Goal: Transaction & Acquisition: Download file/media

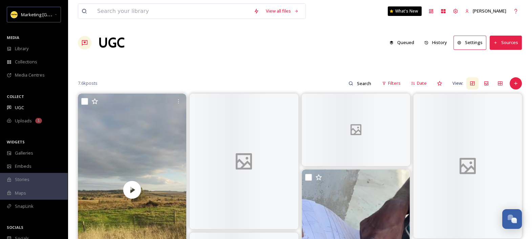
scroll to position [625, 0]
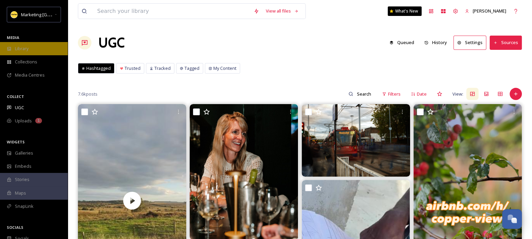
click at [19, 53] on div "Library" at bounding box center [34, 48] width 68 height 13
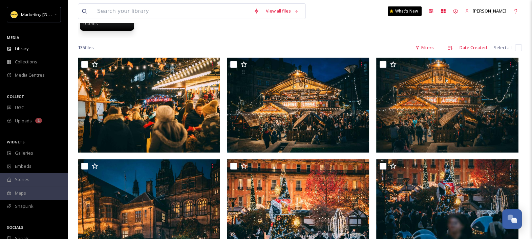
scroll to position [130, 0]
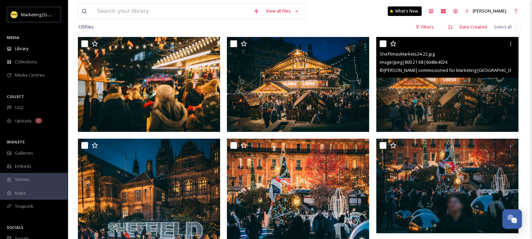
click at [457, 99] on img at bounding box center [447, 84] width 142 height 95
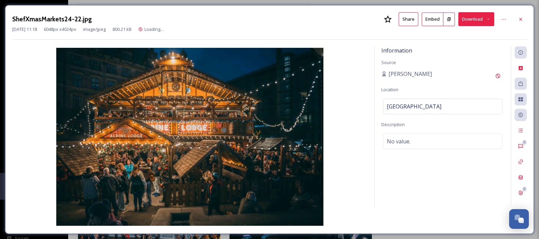
click at [457, 99] on div "[GEOGRAPHIC_DATA]" at bounding box center [442, 107] width 119 height 16
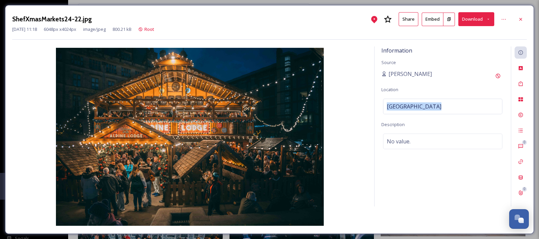
click at [349, 70] on img at bounding box center [189, 137] width 355 height 178
click at [472, 18] on button "Download" at bounding box center [476, 19] width 36 height 14
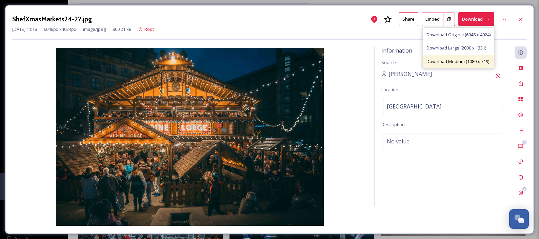
click at [446, 63] on span "Download Medium (1080 x 719)" at bounding box center [457, 61] width 63 height 6
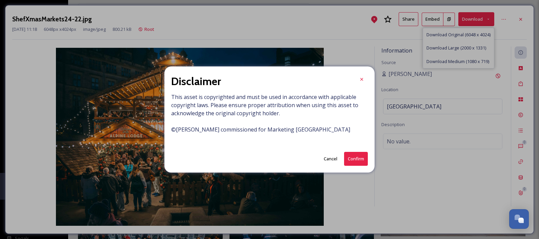
click at [354, 161] on button "Confirm" at bounding box center [356, 159] width 24 height 14
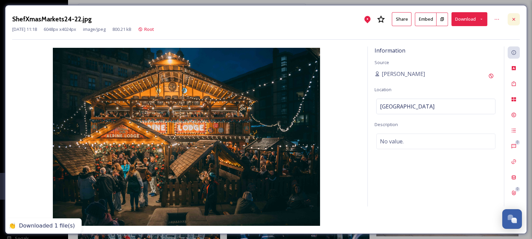
click at [513, 20] on icon at bounding box center [514, 19] width 3 height 3
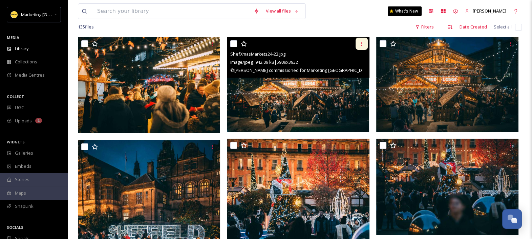
click at [362, 44] on icon at bounding box center [361, 43] width 5 height 5
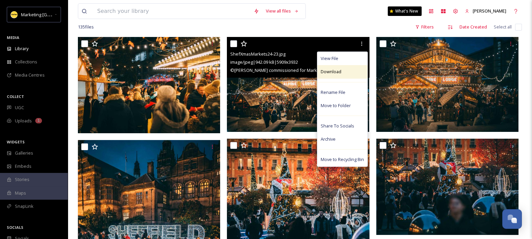
click at [344, 69] on div "Download" at bounding box center [342, 71] width 50 height 13
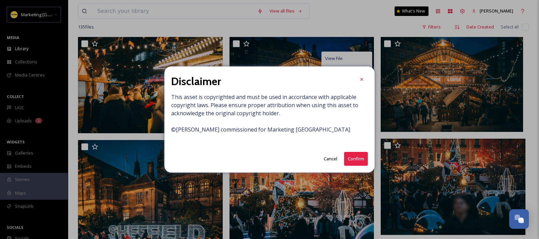
click at [355, 157] on button "Confirm" at bounding box center [356, 159] width 24 height 14
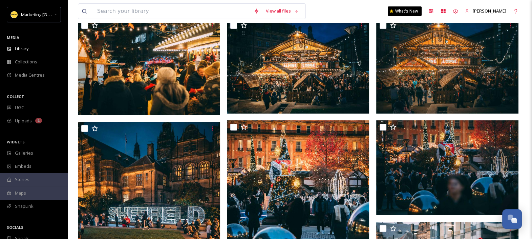
scroll to position [142, 0]
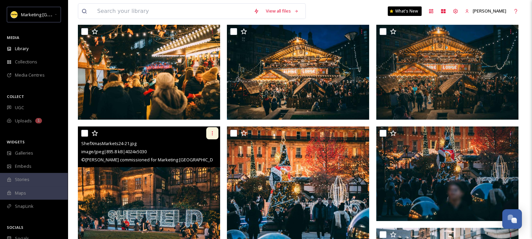
click at [213, 135] on icon at bounding box center [212, 132] width 5 height 5
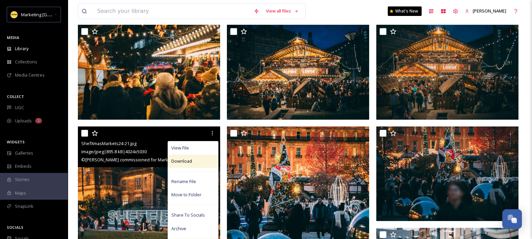
click at [199, 159] on div "Download" at bounding box center [193, 160] width 50 height 13
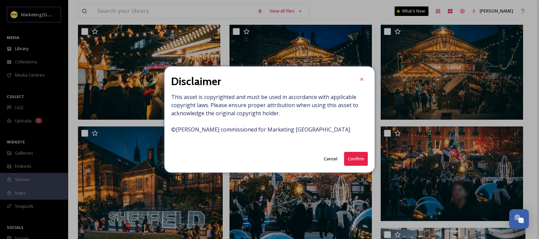
click at [352, 158] on button "Confirm" at bounding box center [356, 159] width 24 height 14
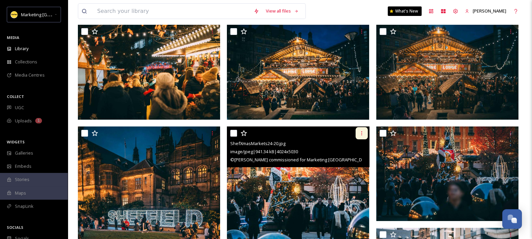
click at [360, 134] on icon at bounding box center [361, 132] width 5 height 5
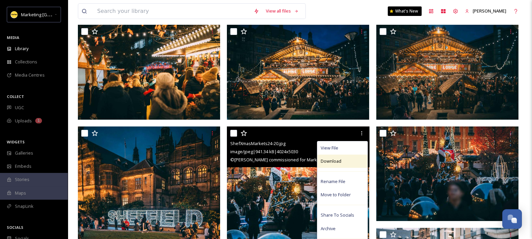
click at [343, 162] on div "Download" at bounding box center [342, 160] width 50 height 13
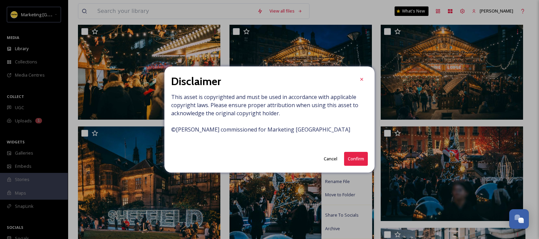
click at [357, 157] on button "Confirm" at bounding box center [356, 159] width 24 height 14
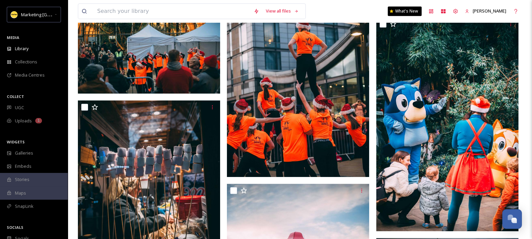
scroll to position [463, 0]
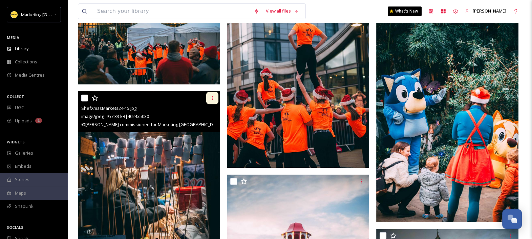
click at [213, 98] on icon at bounding box center [212, 97] width 5 height 5
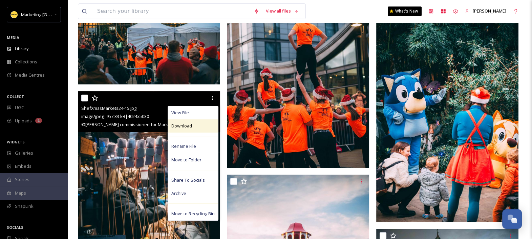
click at [183, 126] on span "Download" at bounding box center [181, 126] width 21 height 6
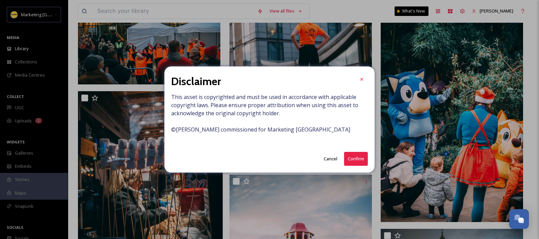
click at [347, 158] on button "Confirm" at bounding box center [356, 159] width 24 height 14
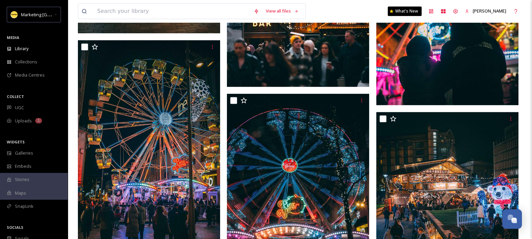
scroll to position [1179, 0]
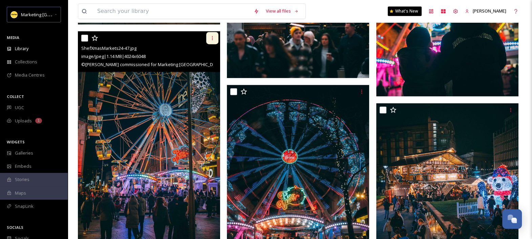
click at [212, 42] on div at bounding box center [212, 38] width 12 height 12
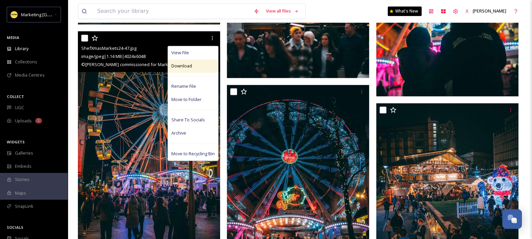
click at [188, 67] on span "Download" at bounding box center [181, 66] width 21 height 6
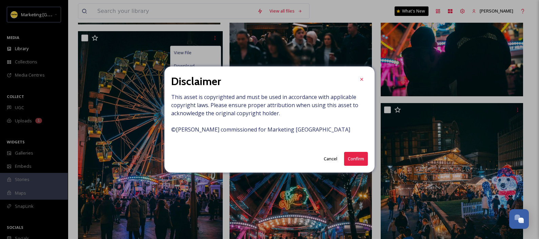
click at [352, 158] on button "Confirm" at bounding box center [356, 159] width 24 height 14
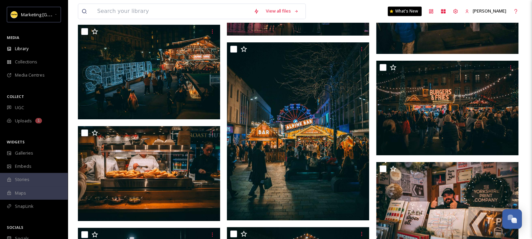
scroll to position [1397, 0]
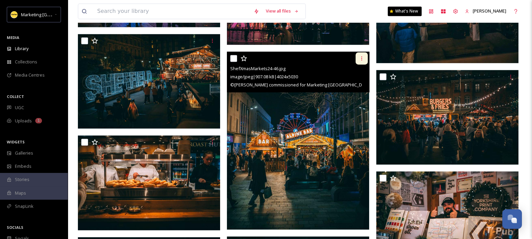
click at [360, 58] on icon at bounding box center [361, 58] width 5 height 5
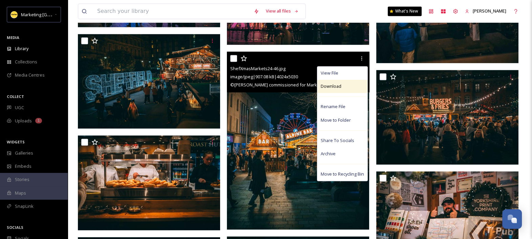
click at [340, 87] on span "Download" at bounding box center [331, 86] width 21 height 6
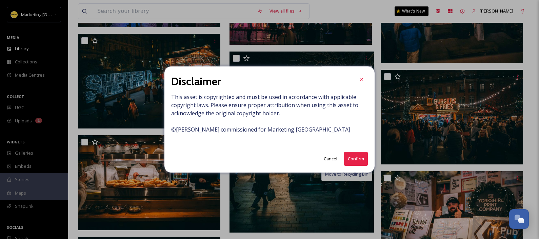
click at [353, 157] on button "Confirm" at bounding box center [356, 159] width 24 height 14
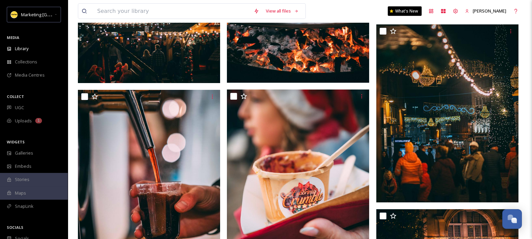
scroll to position [2485, 0]
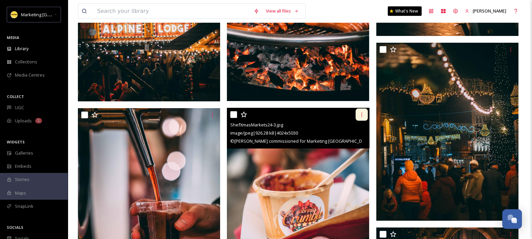
click at [363, 115] on icon at bounding box center [361, 114] width 5 height 5
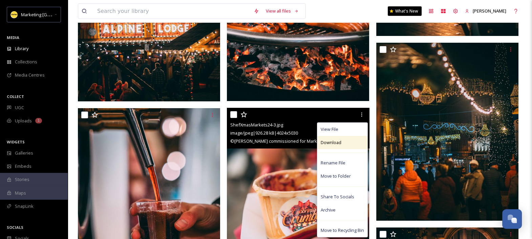
click at [340, 142] on span "Download" at bounding box center [331, 142] width 21 height 6
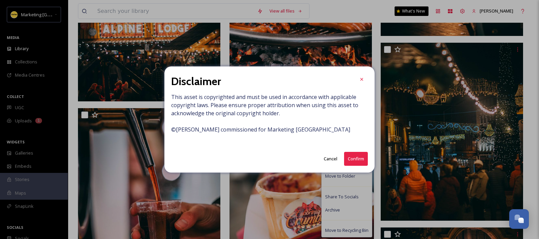
click at [359, 156] on button "Confirm" at bounding box center [356, 159] width 24 height 14
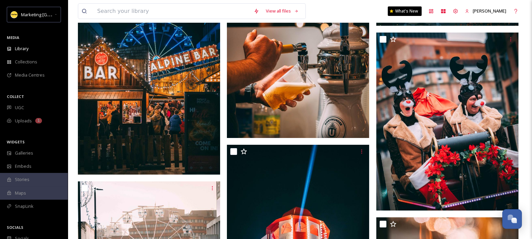
scroll to position [2993, 0]
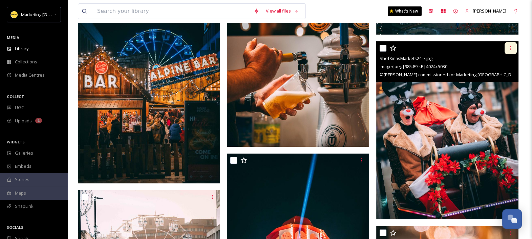
click at [511, 49] on icon at bounding box center [510, 47] width 5 height 5
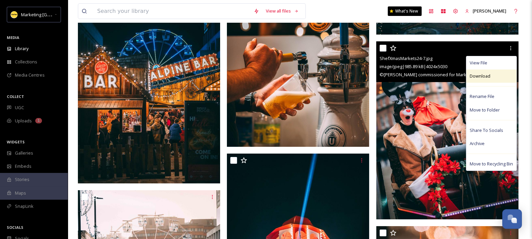
click at [487, 75] on span "Download" at bounding box center [480, 76] width 21 height 6
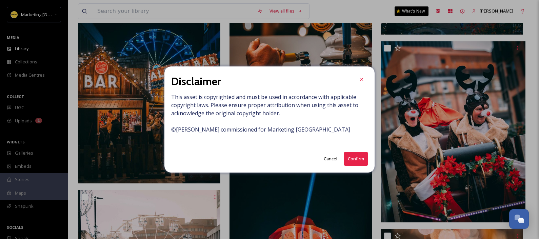
click at [362, 157] on button "Confirm" at bounding box center [356, 159] width 24 height 14
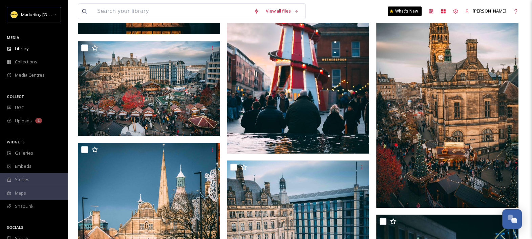
scroll to position [426, 0]
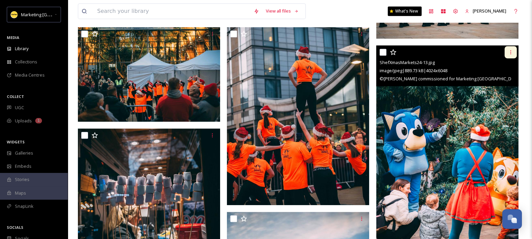
click at [511, 52] on icon at bounding box center [510, 51] width 5 height 5
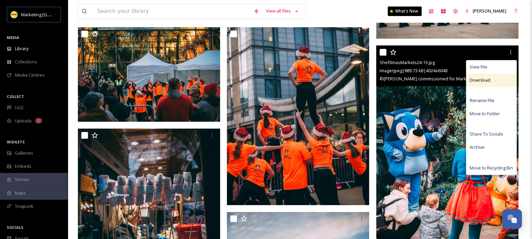
click at [483, 79] on span "Download" at bounding box center [480, 80] width 21 height 6
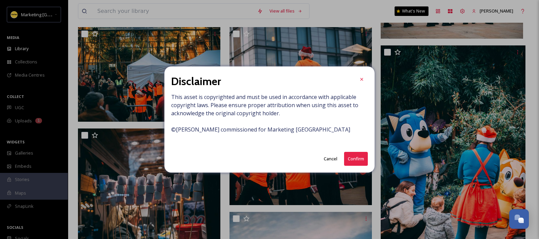
click at [356, 157] on button "Confirm" at bounding box center [356, 159] width 24 height 14
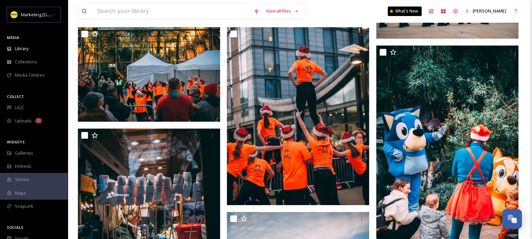
click at [327, 9] on div "View all files What's New [PERSON_NAME]" at bounding box center [300, 11] width 444 height 22
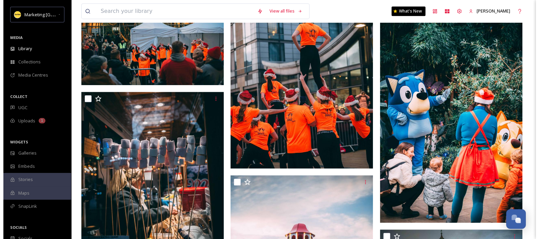
scroll to position [444, 0]
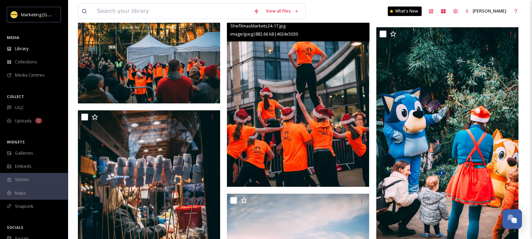
click at [285, 153] on img at bounding box center [298, 98] width 142 height 178
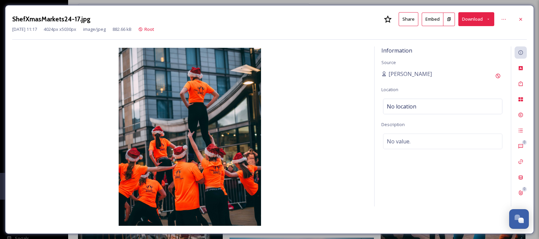
click at [471, 20] on button "Download" at bounding box center [476, 19] width 36 height 14
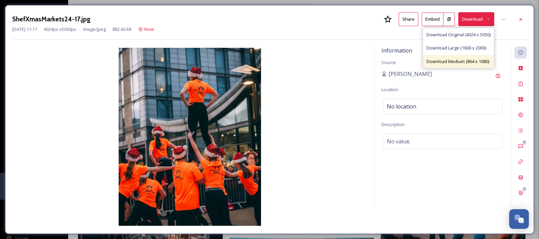
click at [452, 59] on span "Download Medium (864 x 1080)" at bounding box center [457, 61] width 63 height 6
